Goal: Transaction & Acquisition: Purchase product/service

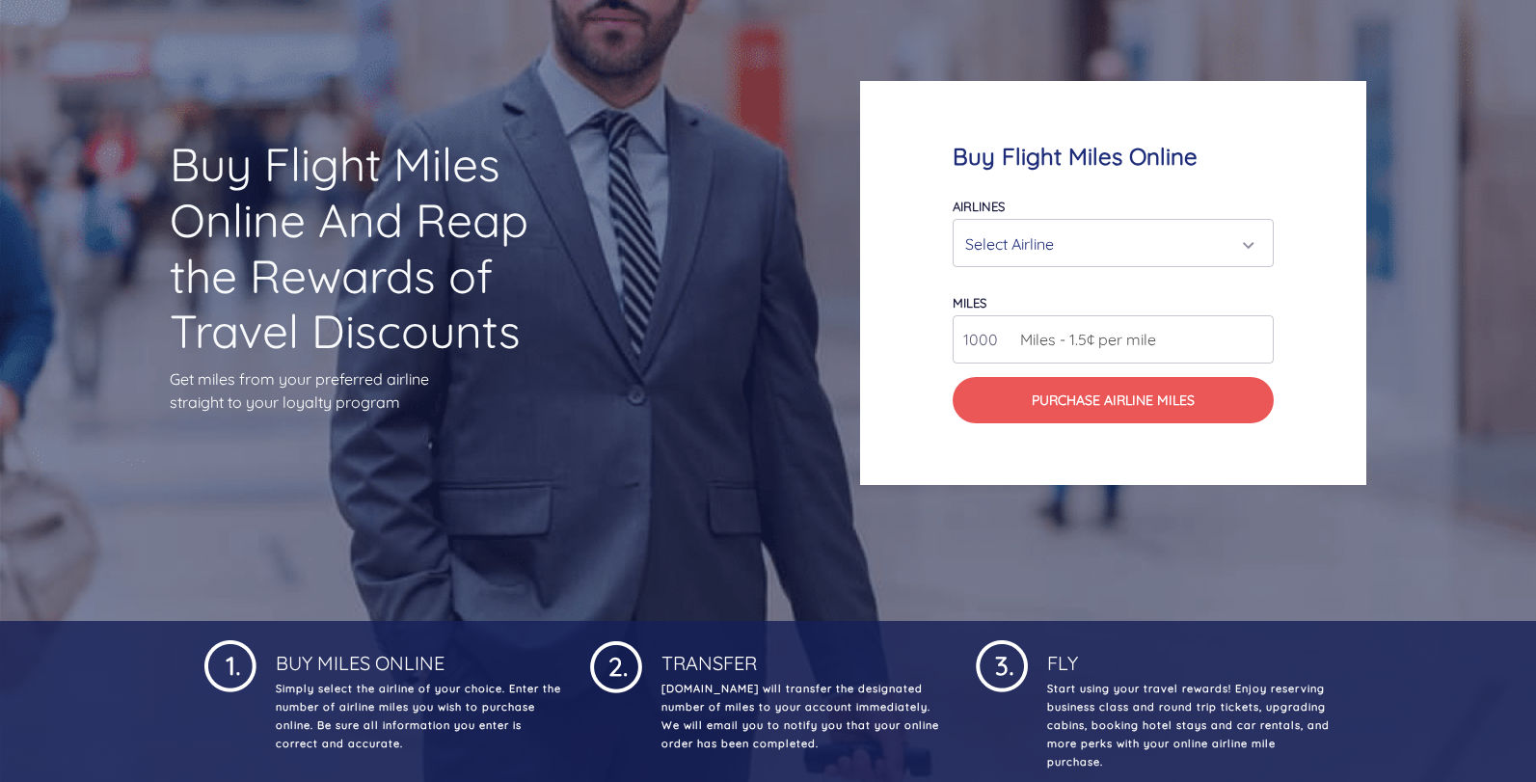
scroll to position [193, 0]
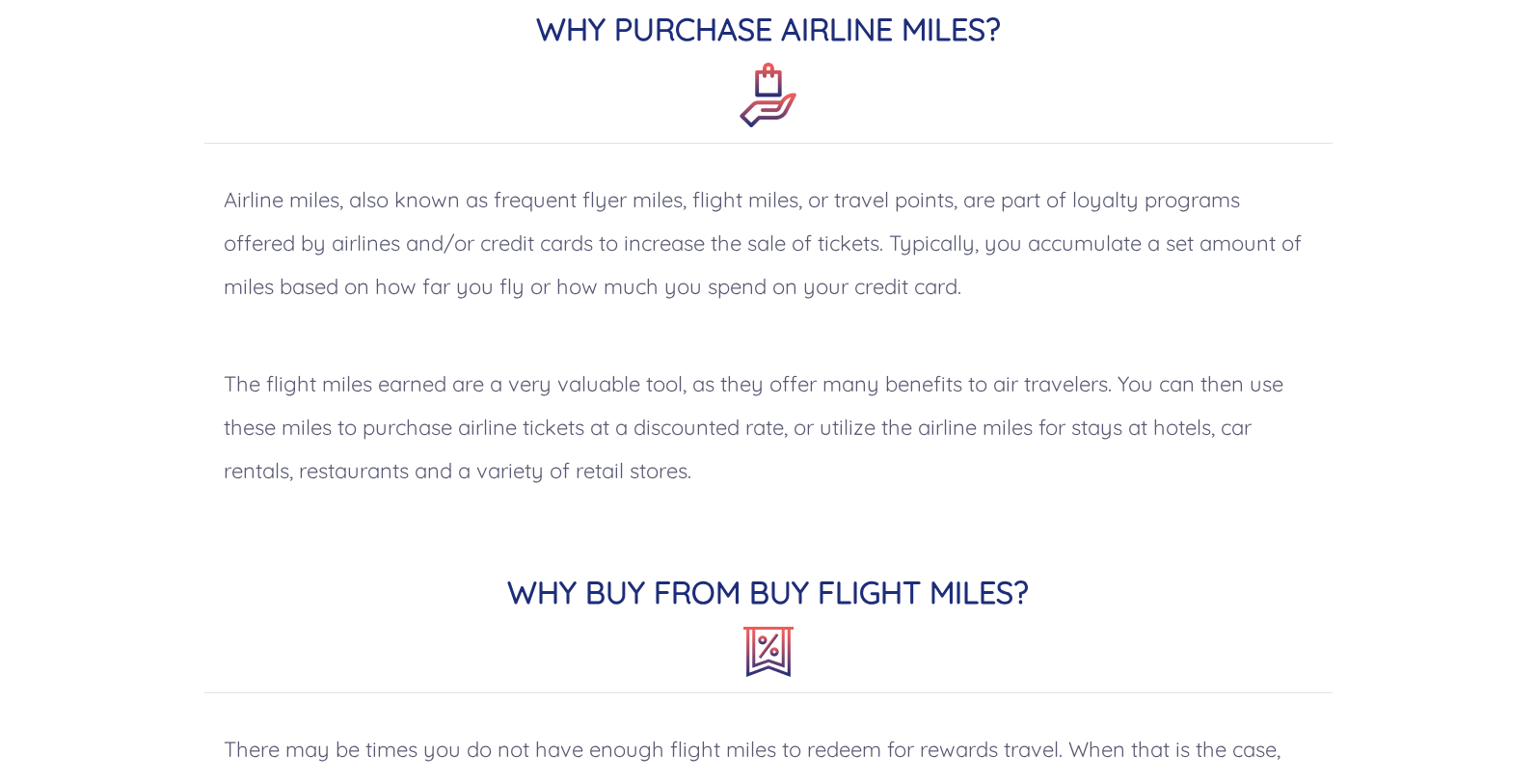
scroll to position [964, 0]
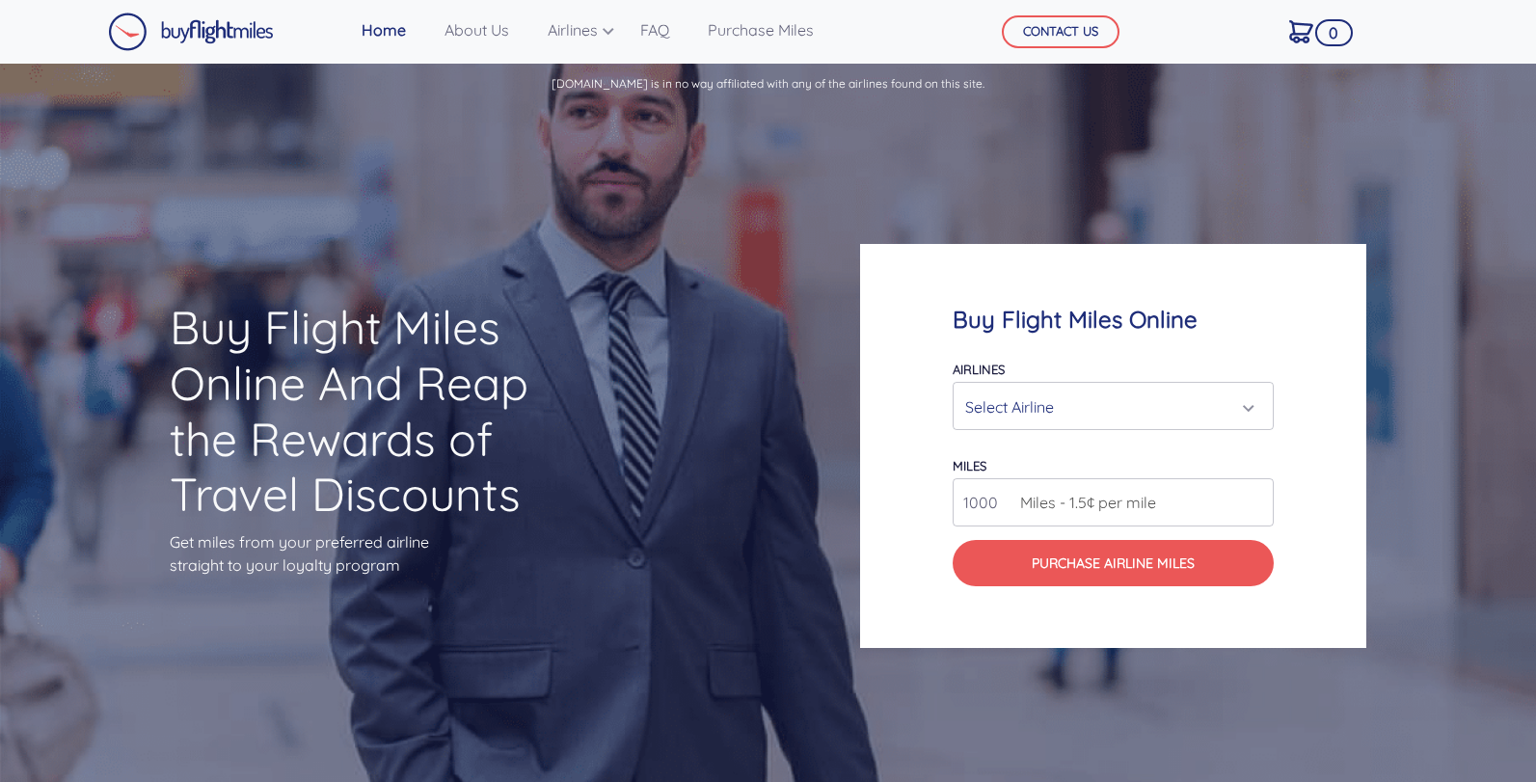
click at [1174, 401] on div "Select Airline" at bounding box center [1107, 407] width 284 height 37
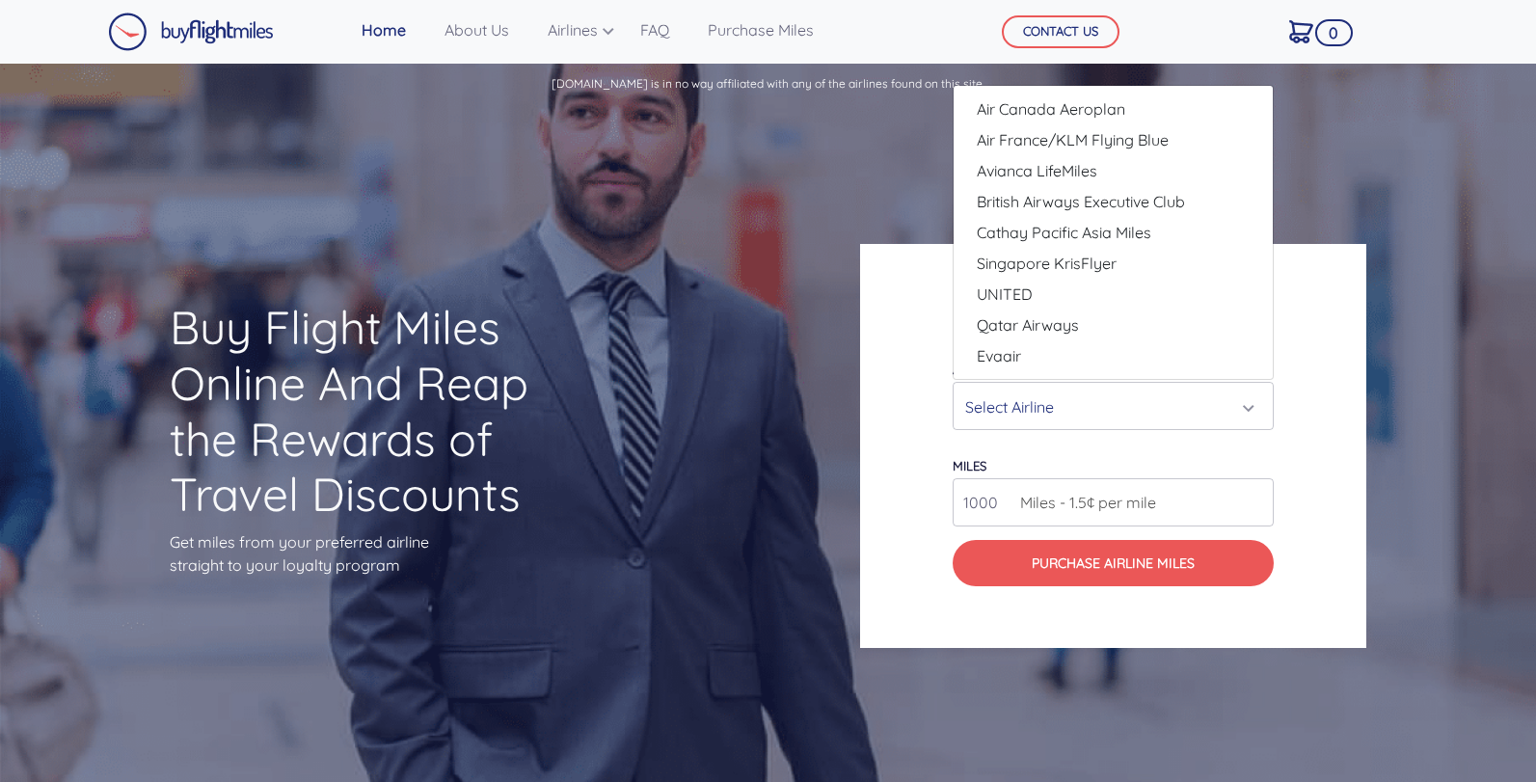
click at [1192, 488] on input "1000" at bounding box center [1113, 502] width 321 height 48
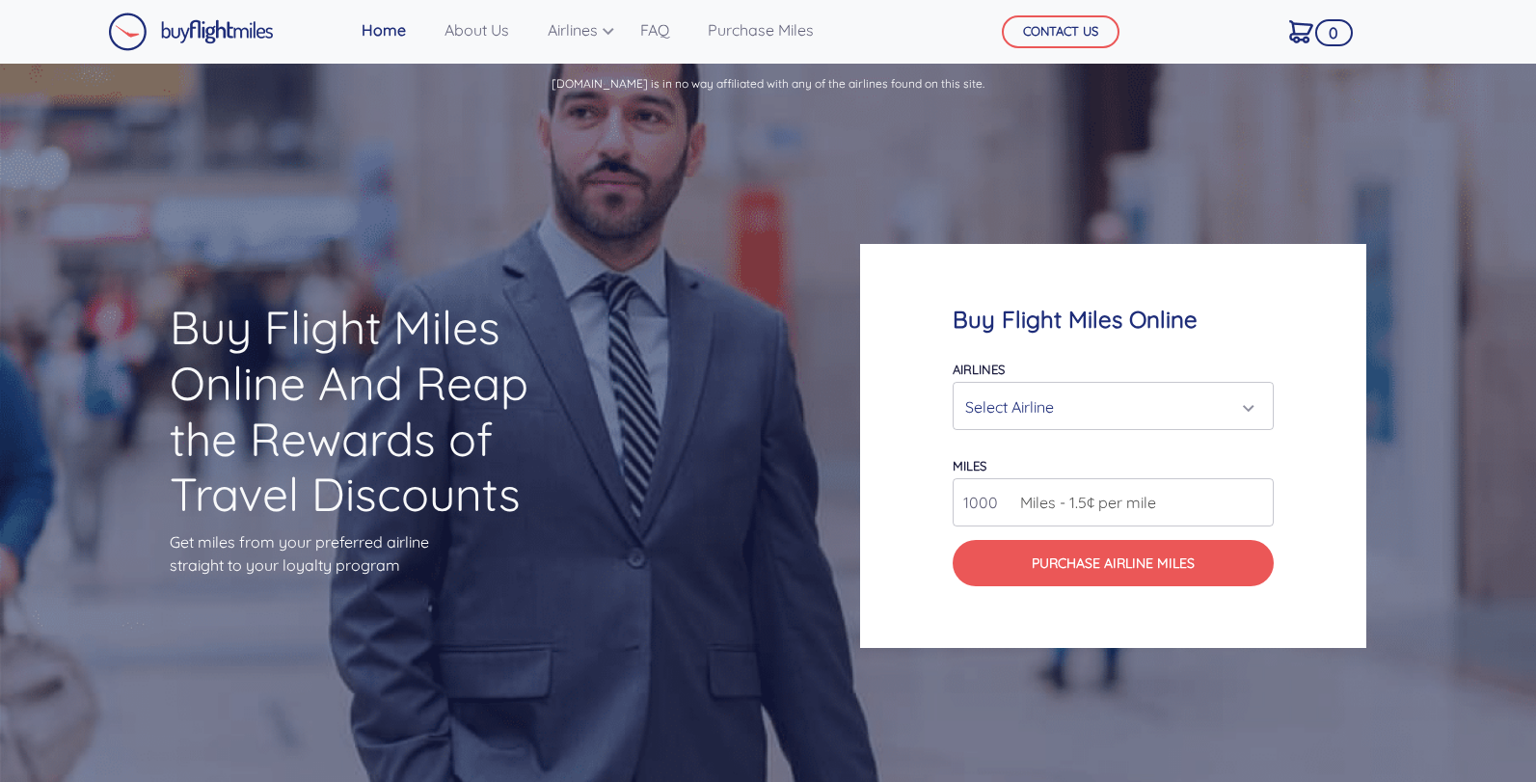
click at [1222, 497] on input "1000" at bounding box center [1113, 502] width 321 height 48
click at [1247, 412] on div "Select Airline" at bounding box center [1107, 407] width 284 height 37
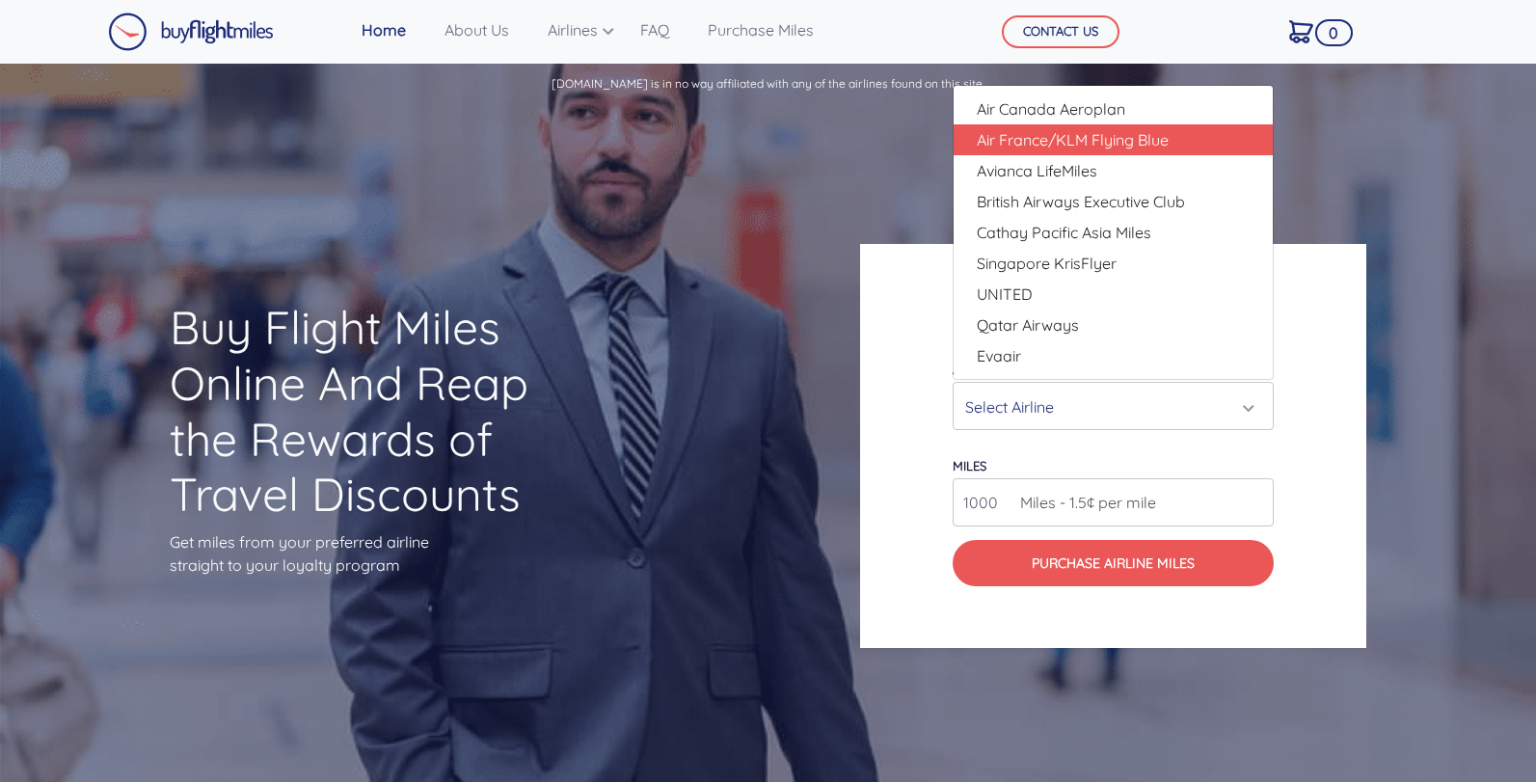
click at [1085, 140] on span "Air France/KLM Flying Blue" at bounding box center [1073, 139] width 192 height 23
select select "Air France/KLM Flying Blue"
type input "49000"
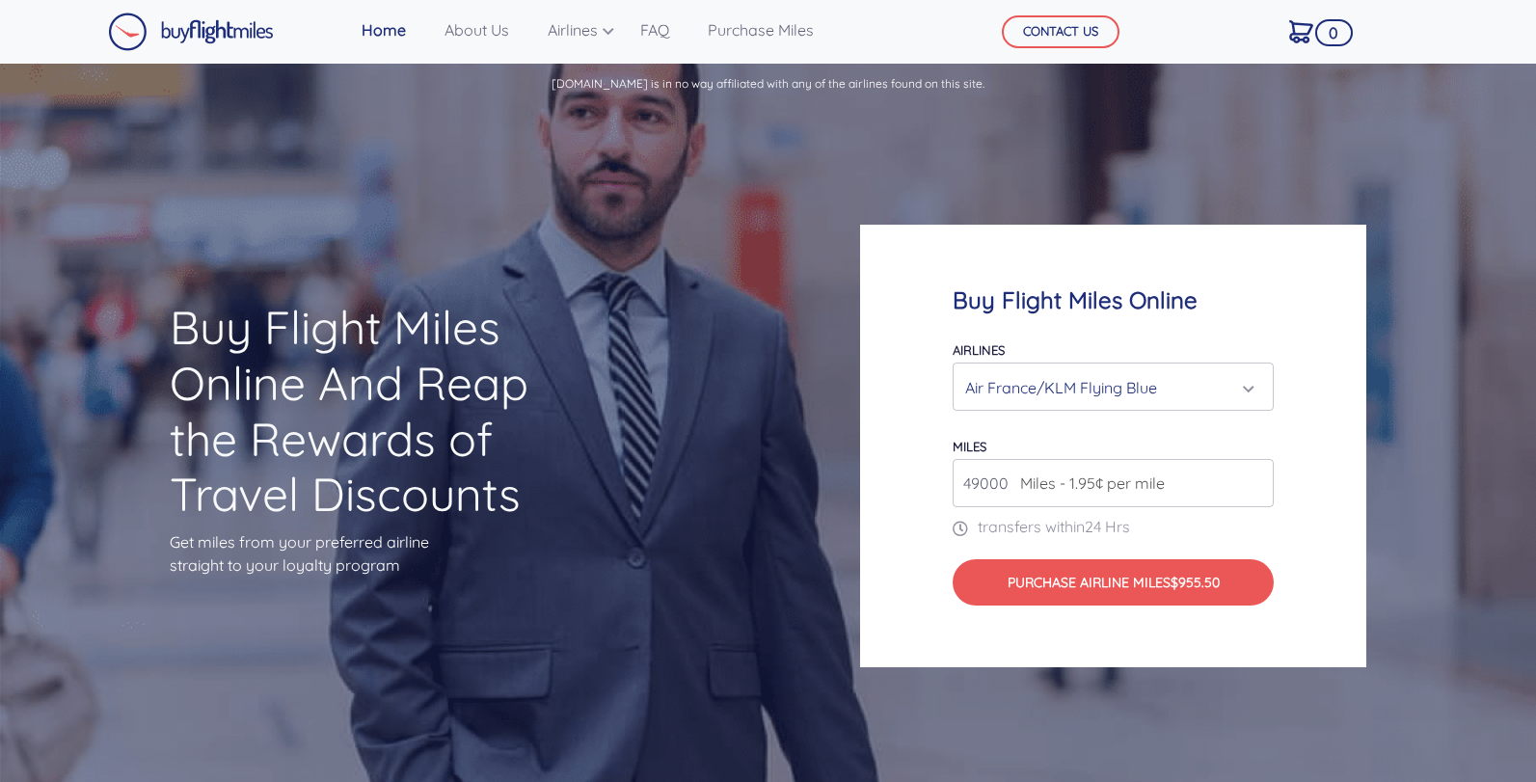
click at [999, 480] on input "49000" at bounding box center [1113, 483] width 321 height 48
